Goal: Task Accomplishment & Management: Complete application form

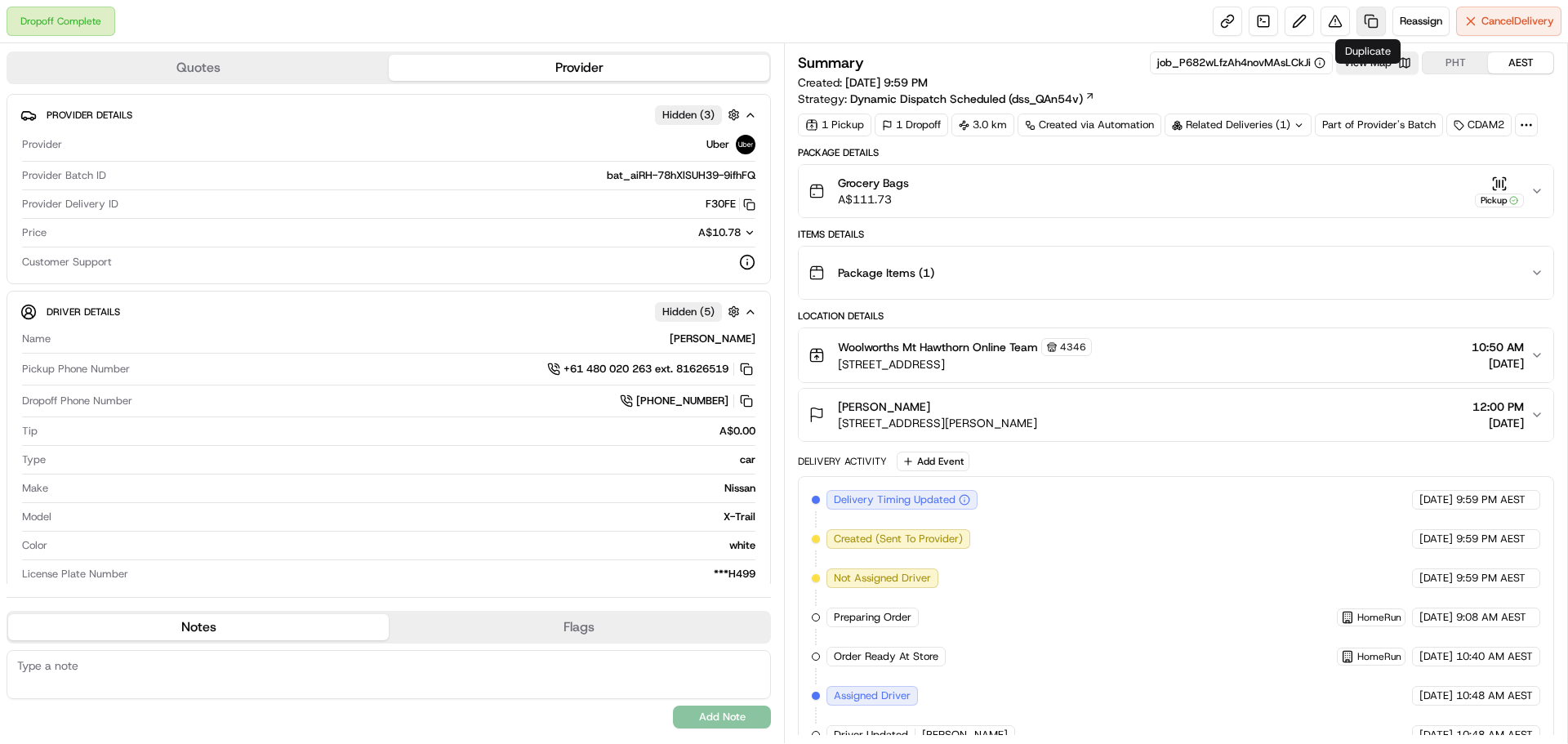
click at [1369, 21] on link at bounding box center [1370, 21] width 29 height 29
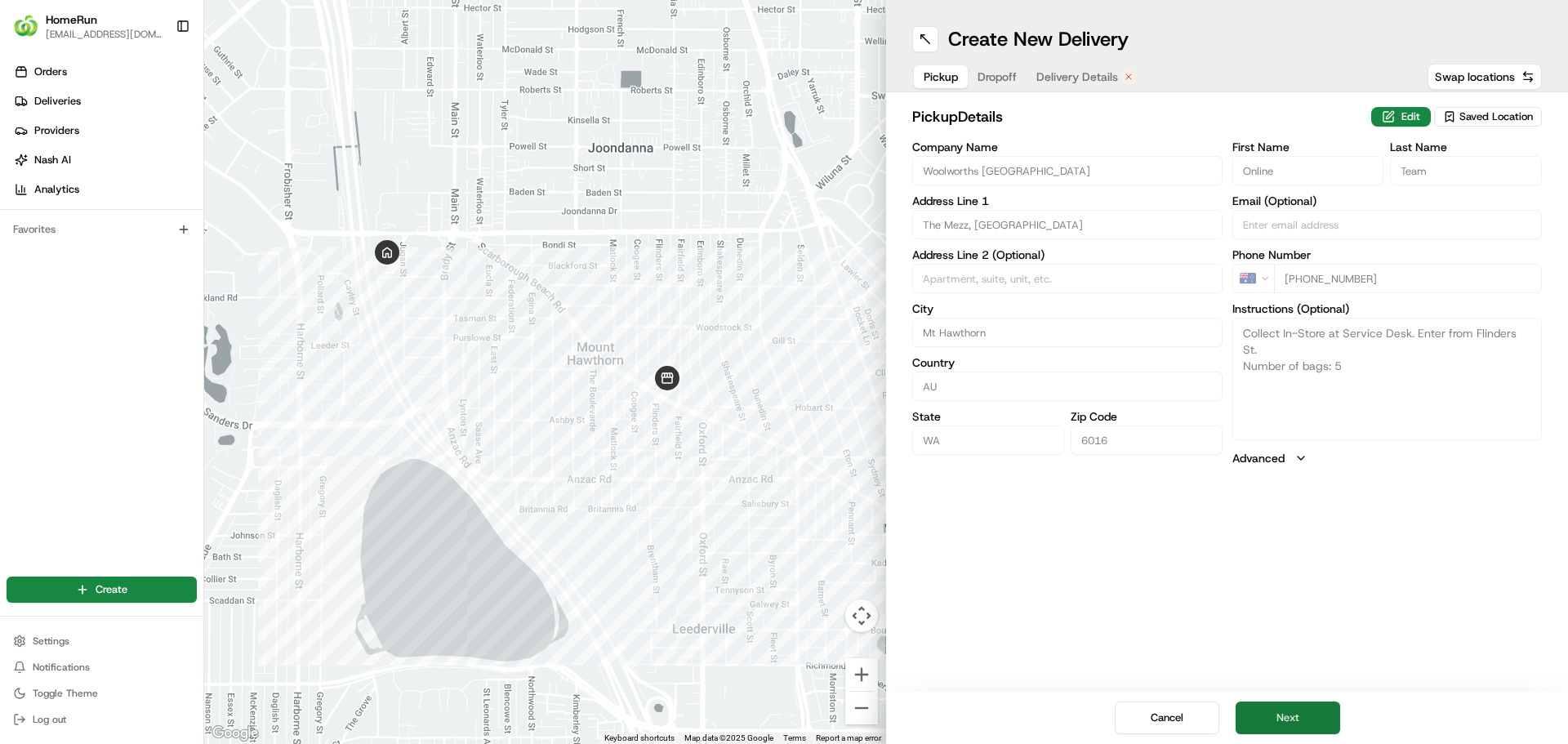
click at [1307, 711] on button "Next" at bounding box center [1288, 717] width 105 height 32
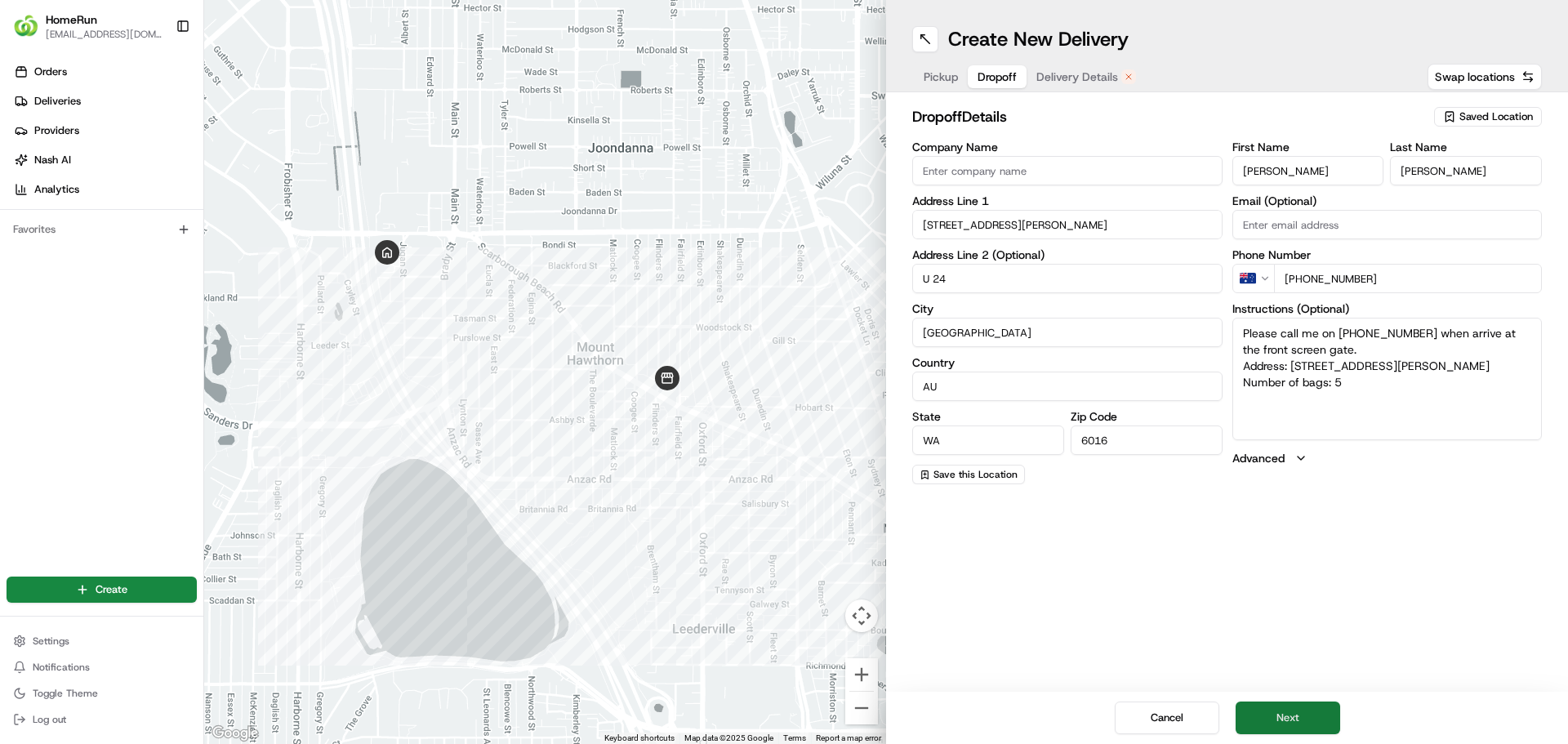
click at [1300, 723] on button "Next" at bounding box center [1288, 717] width 105 height 32
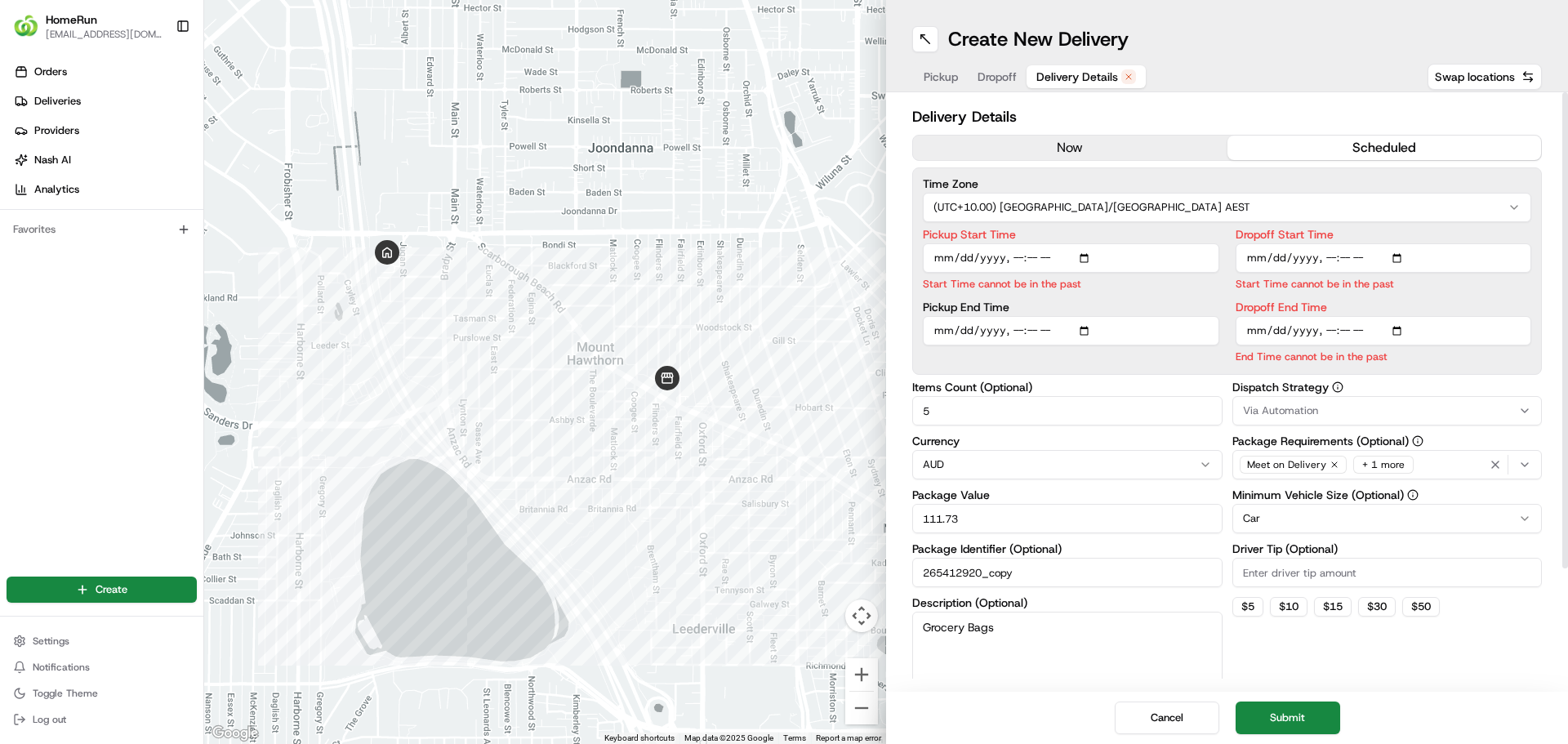
click at [1055, 146] on button "now" at bounding box center [1070, 147] width 315 height 24
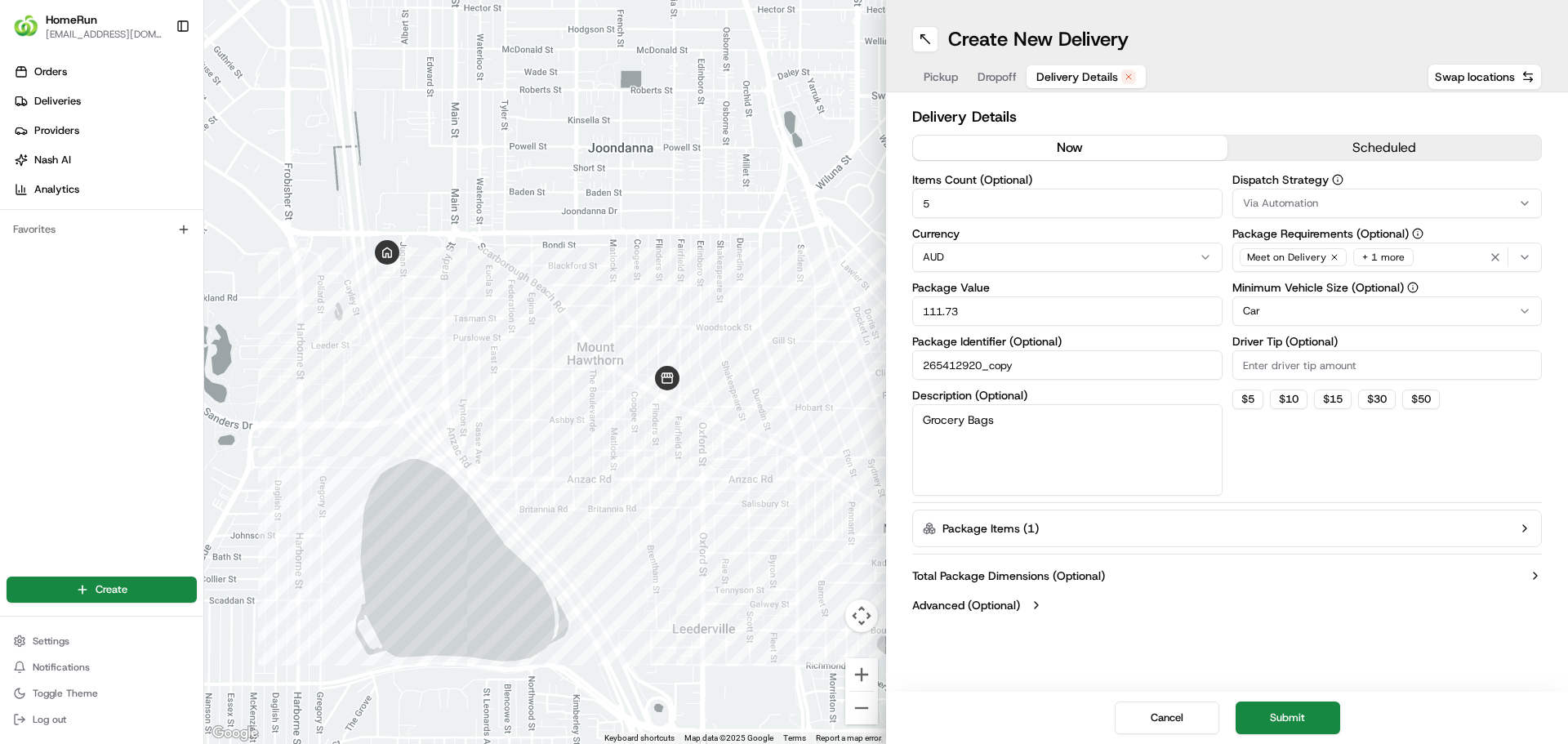
click at [988, 81] on span "Dropoff" at bounding box center [997, 77] width 39 height 17
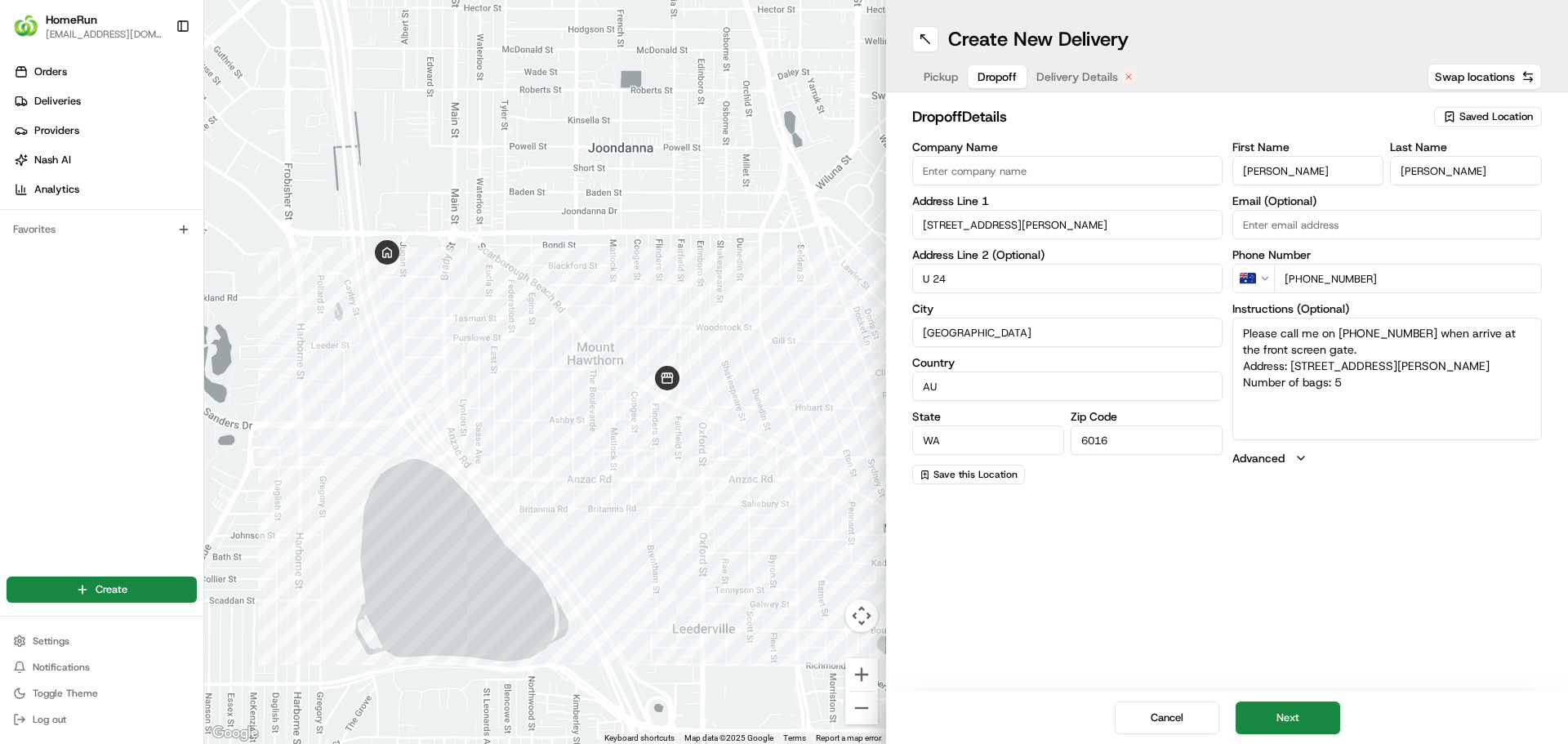
click at [1365, 378] on textarea "Please call me on 0403484645 when arrive at the front screen gate. Address: U 2…" at bounding box center [1388, 379] width 311 height 122
type textarea "Please call me on 0403484645 when arrive at the front screen gate. Address: U 2…"
click at [1308, 710] on button "Next" at bounding box center [1288, 717] width 105 height 32
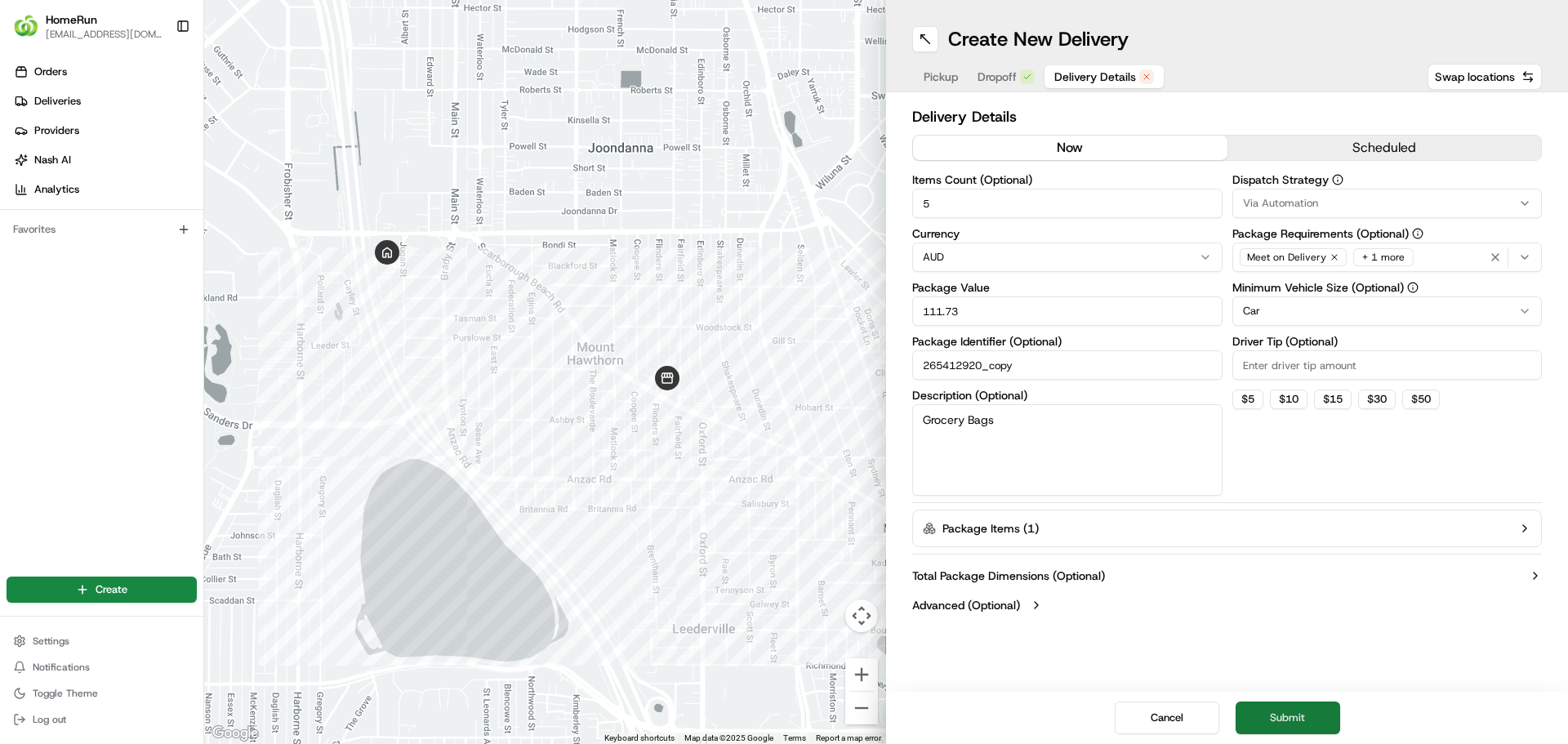
click at [1290, 722] on button "Submit" at bounding box center [1288, 717] width 105 height 32
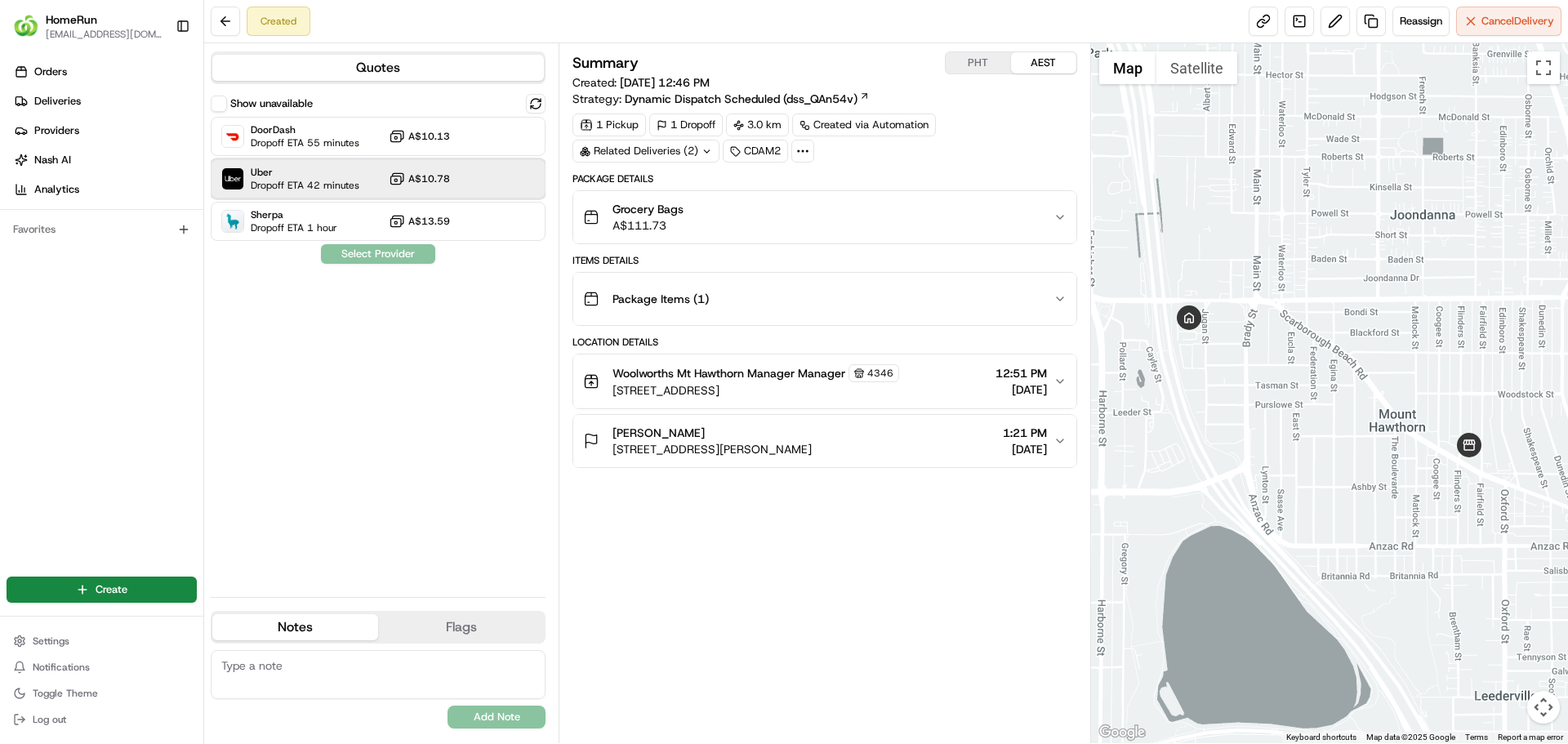
click at [327, 173] on span "Uber" at bounding box center [305, 173] width 109 height 13
click at [375, 250] on button "Assign Provider" at bounding box center [378, 254] width 116 height 20
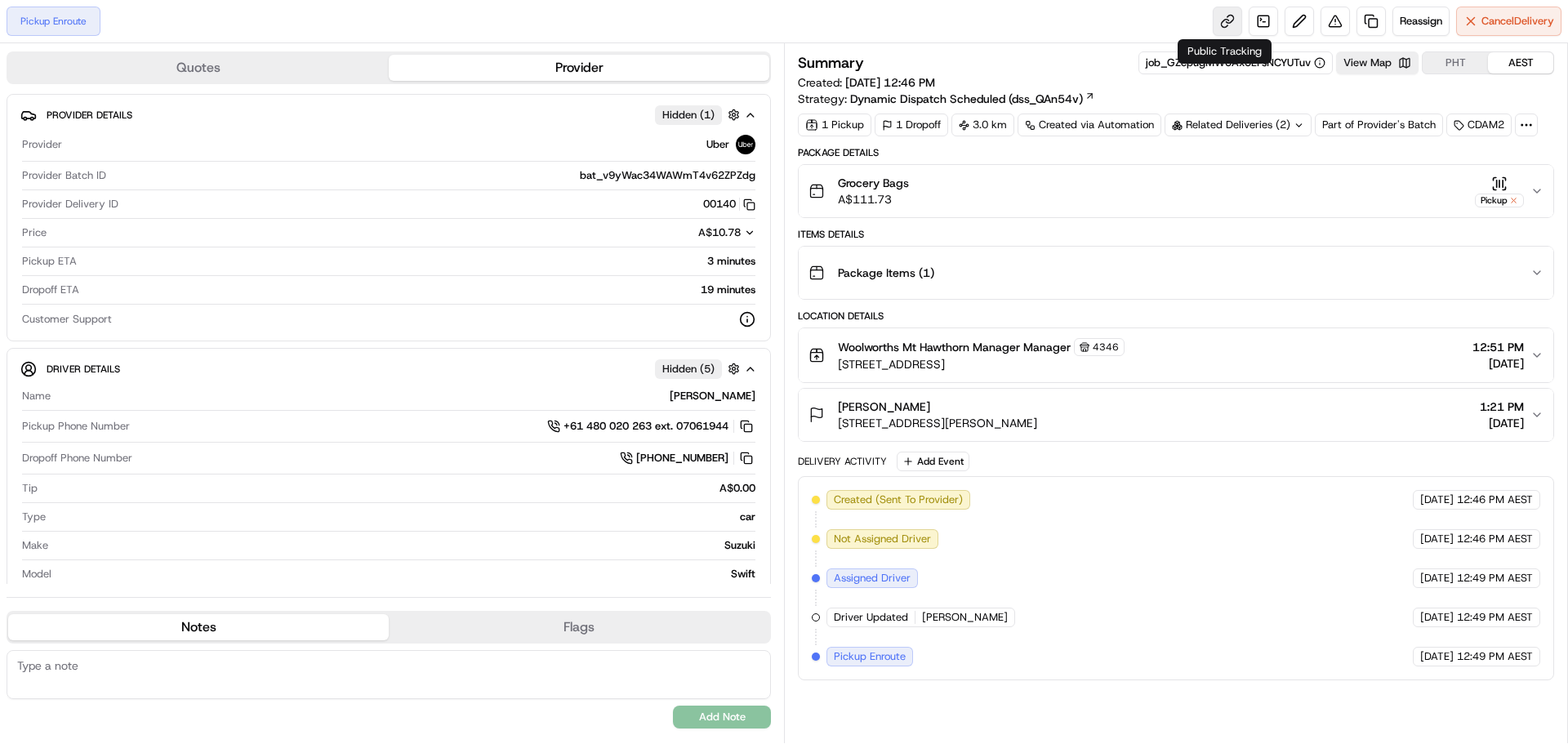
click at [1213, 12] on link at bounding box center [1227, 21] width 29 height 29
